Goal: Information Seeking & Learning: Find contact information

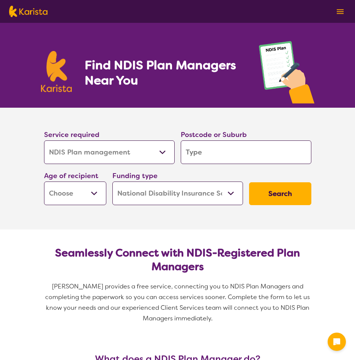
select select "NDIS Plan management"
select select "NDIS"
select select "NDIS Plan management"
select select "NDIS"
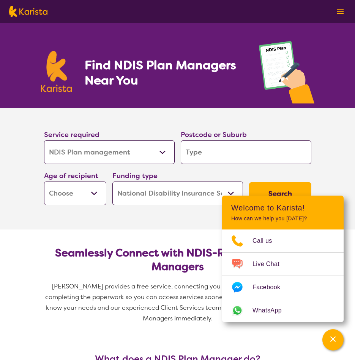
scroll to position [38, 0]
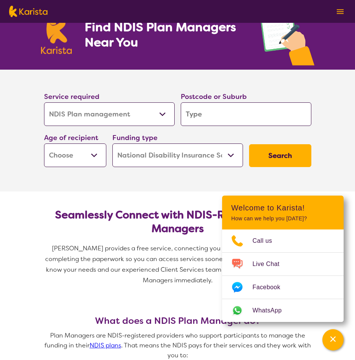
click at [100, 115] on select "Allied Health Assistant Assessment ([MEDICAL_DATA] or [MEDICAL_DATA]) Behaviour…" at bounding box center [109, 114] width 131 height 24
click at [203, 114] on input "search" at bounding box center [246, 114] width 131 height 24
type input "4"
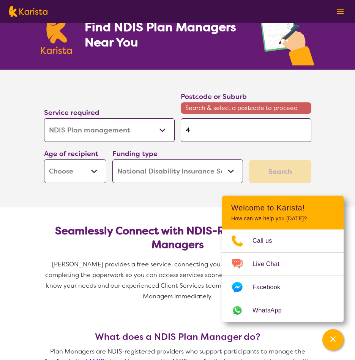
type input "41"
type input "412"
type input "4128"
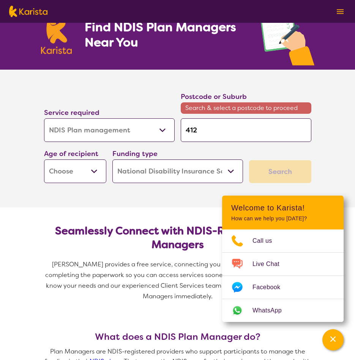
type input "4128"
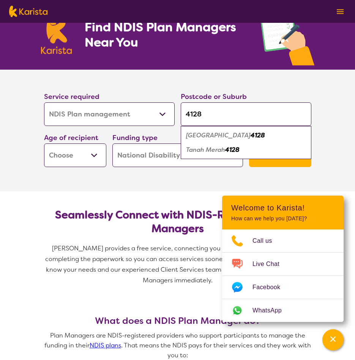
type input "4128"
click at [206, 136] on em "[GEOGRAPHIC_DATA]" at bounding box center [218, 135] width 65 height 8
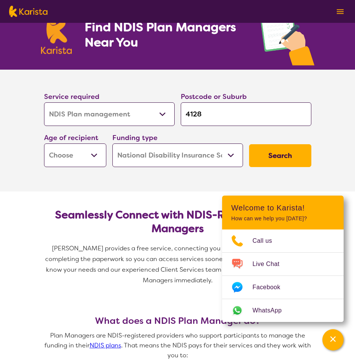
click at [81, 156] on select "Early Childhood - 0 to 9 Child - 10 to 11 Adolescent - 12 to 17 Adult - 18 to 6…" at bounding box center [75, 155] width 62 height 24
select select "AD"
click at [44, 143] on select "Early Childhood - 0 to 9 Child - 10 to 11 Adolescent - 12 to 17 Adult - 18 to 6…" at bounding box center [75, 155] width 62 height 24
select select "AD"
click at [87, 151] on select "Early Childhood - 0 to 9 Child - 10 to 11 Adolescent - 12 to 17 Adult - 18 to 6…" at bounding box center [75, 155] width 62 height 24
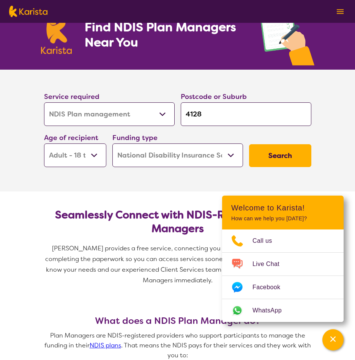
click at [270, 155] on button "Search" at bounding box center [280, 155] width 62 height 23
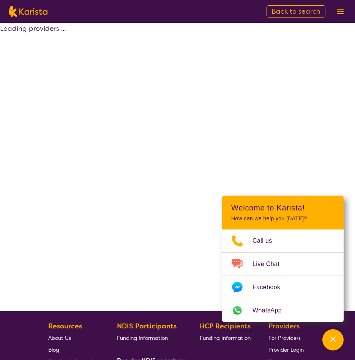
select select "by_score"
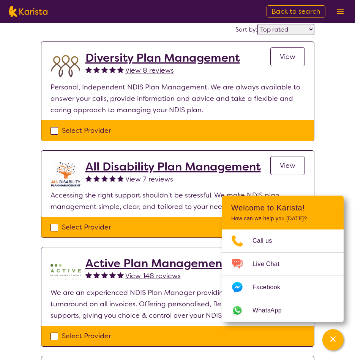
scroll to position [114, 0]
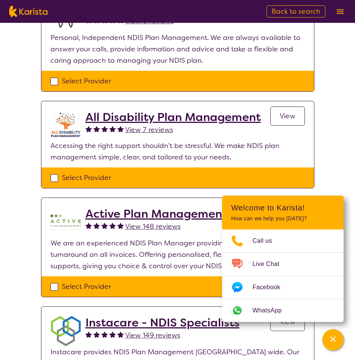
click at [200, 119] on h2 "All Disability Plan Management" at bounding box center [174, 117] width 176 height 14
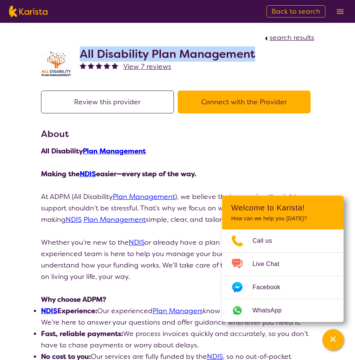
drag, startPoint x: 258, startPoint y: 52, endPoint x: 81, endPoint y: 54, distance: 176.4
click at [81, 54] on div "All Disability Plan Management View 7 reviews" at bounding box center [178, 62] width 274 height 38
copy h2 "All Disability Plan Management"
